Goal: Transaction & Acquisition: Book appointment/travel/reservation

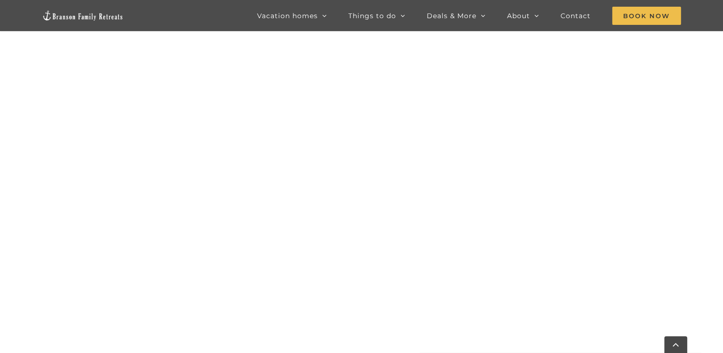
scroll to position [687, 0]
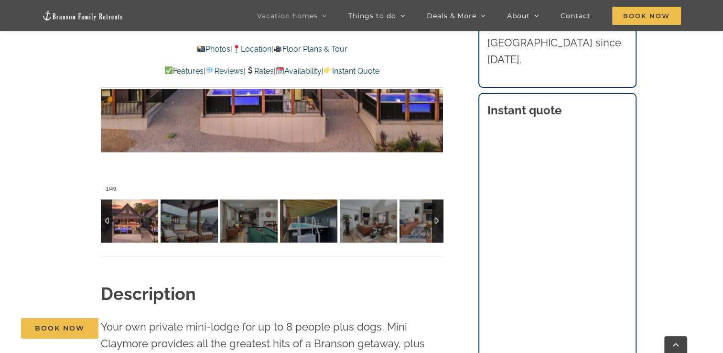
scroll to position [764, 0]
